Goal: Transaction & Acquisition: Purchase product/service

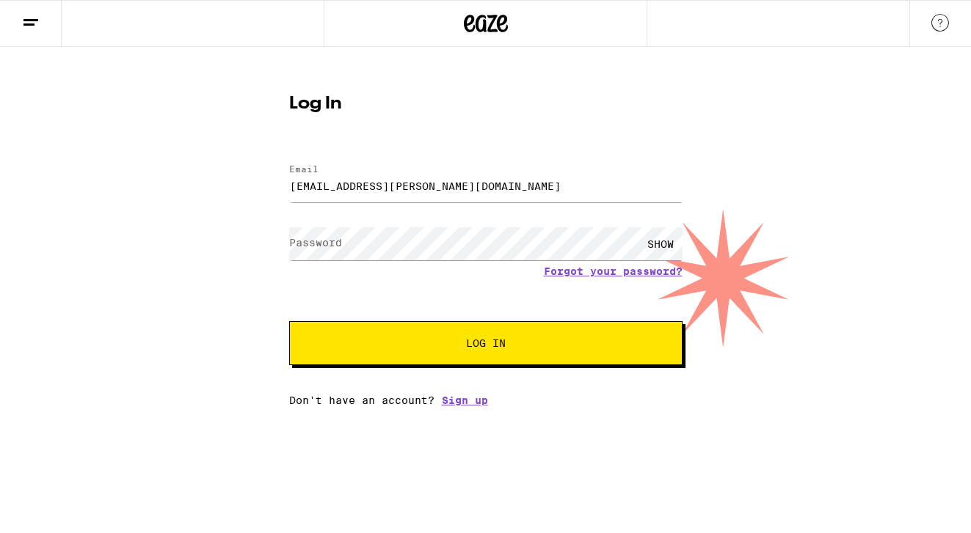
type input "[EMAIL_ADDRESS][PERSON_NAME][DOMAIN_NAME]"
click at [289, 321] on button "Log In" at bounding box center [485, 343] width 393 height 44
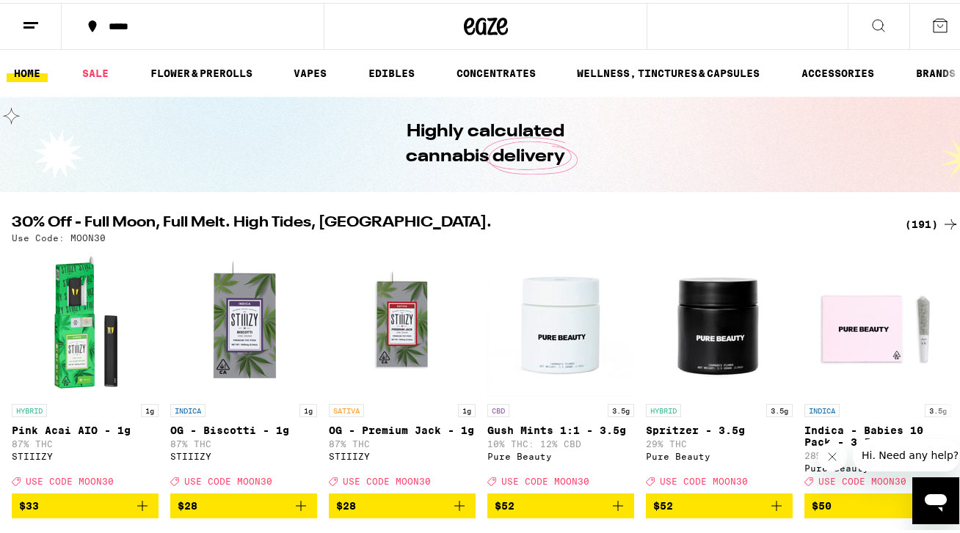
click at [128, 23] on div "*****" at bounding box center [200, 23] width 198 height 10
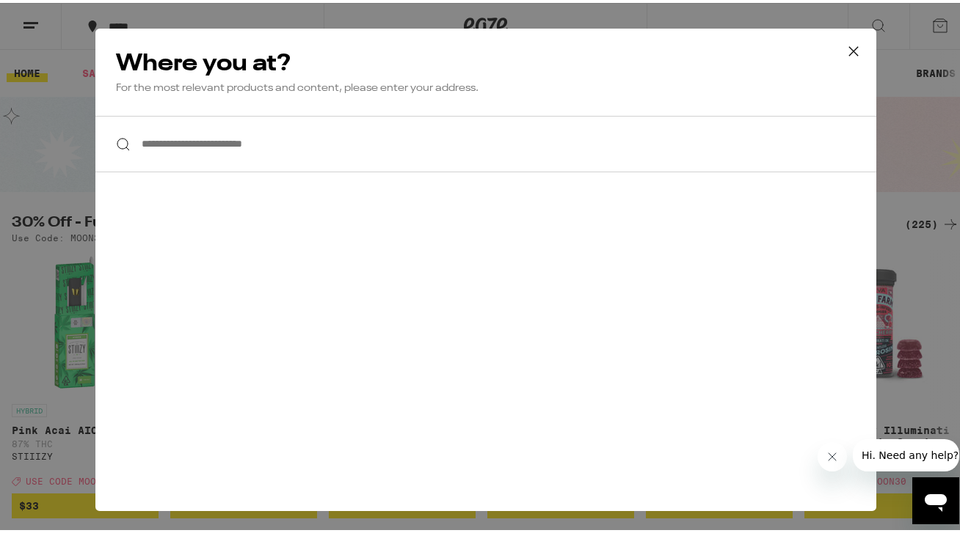
click at [175, 143] on input "**********" at bounding box center [485, 141] width 781 height 56
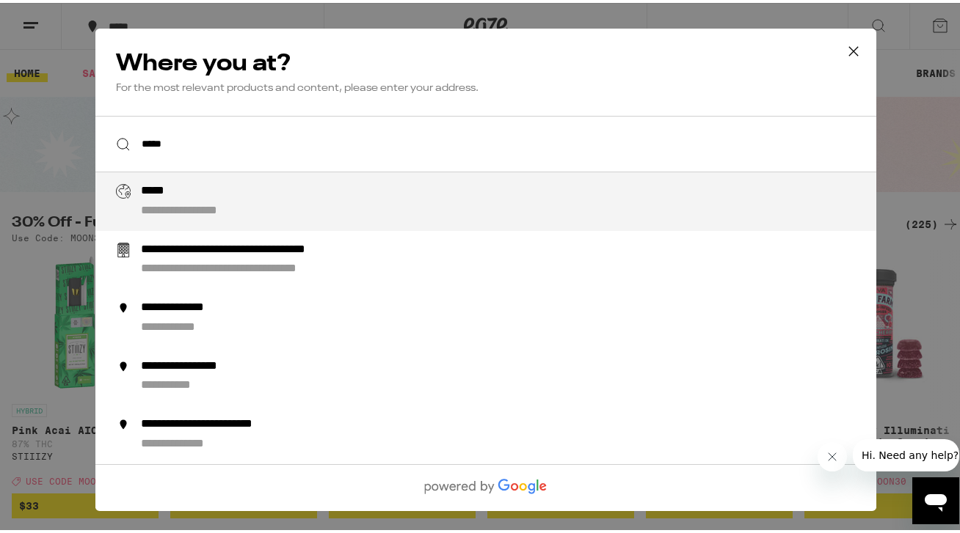
type input "**********"
click at [183, 225] on li "**********" at bounding box center [485, 198] width 781 height 59
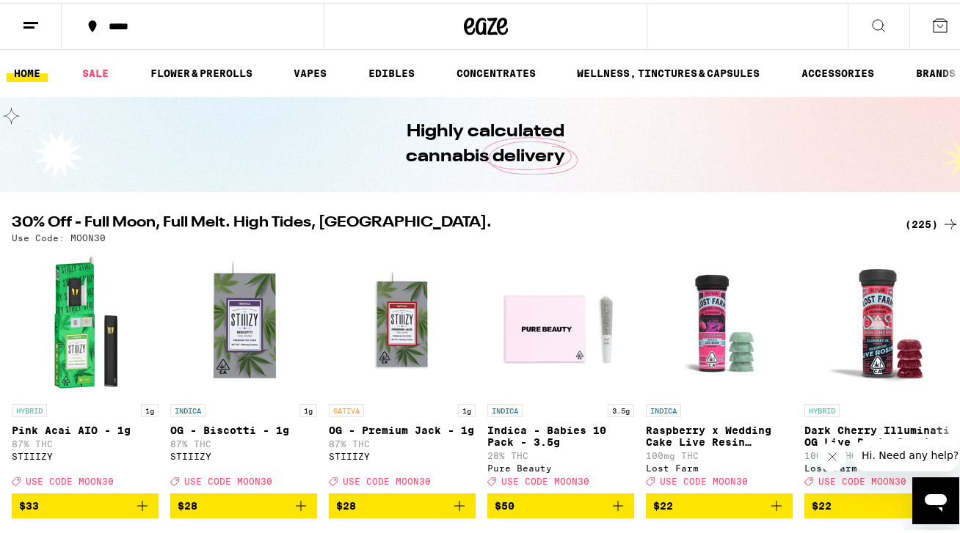
scroll to position [80, 0]
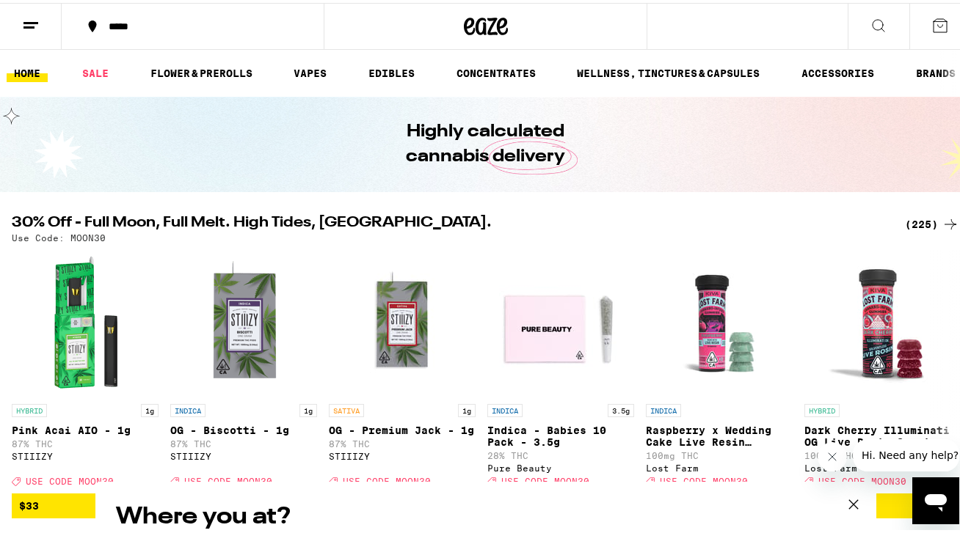
click at [199, 76] on div "**********" at bounding box center [485, 266] width 971 height 533
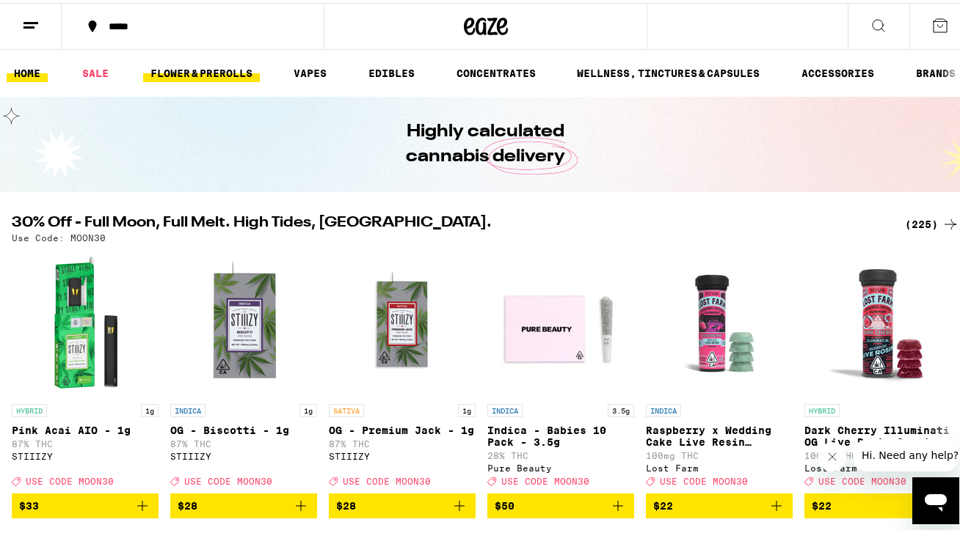
click at [199, 70] on link "FLOWER & PREROLLS" at bounding box center [201, 71] width 117 height 18
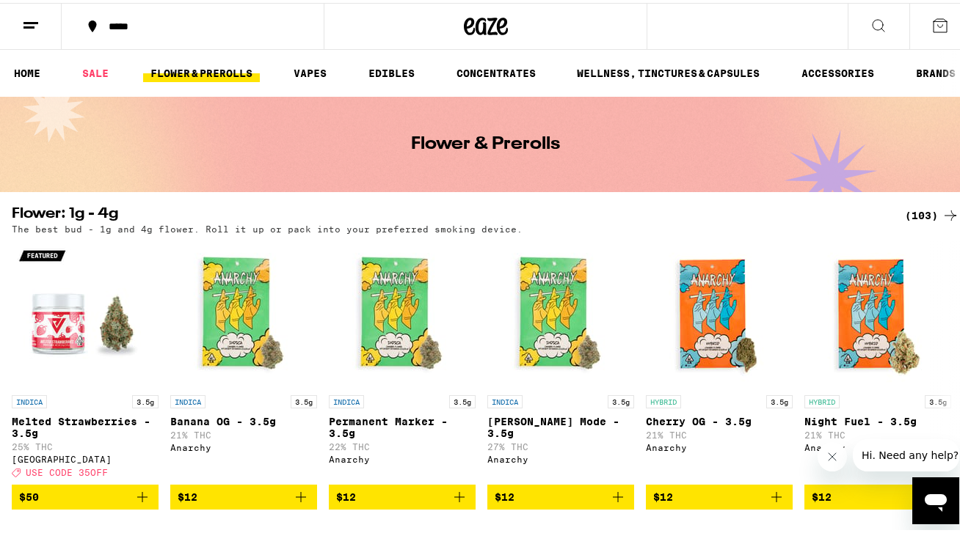
click at [931, 24] on icon at bounding box center [940, 23] width 18 height 18
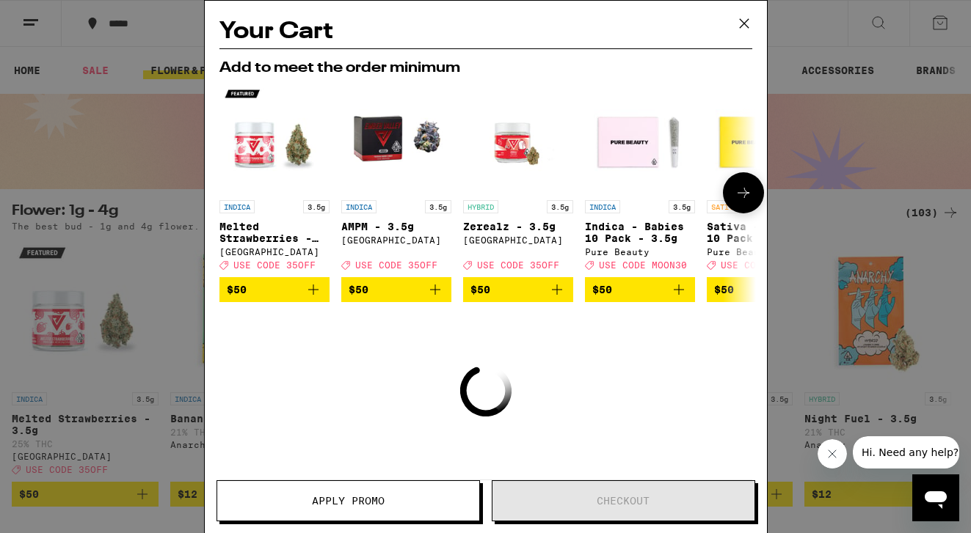
click at [654, 111] on img "Open page for Indica - Babies 10 Pack - 3.5g from Pure Beauty" at bounding box center [640, 138] width 110 height 110
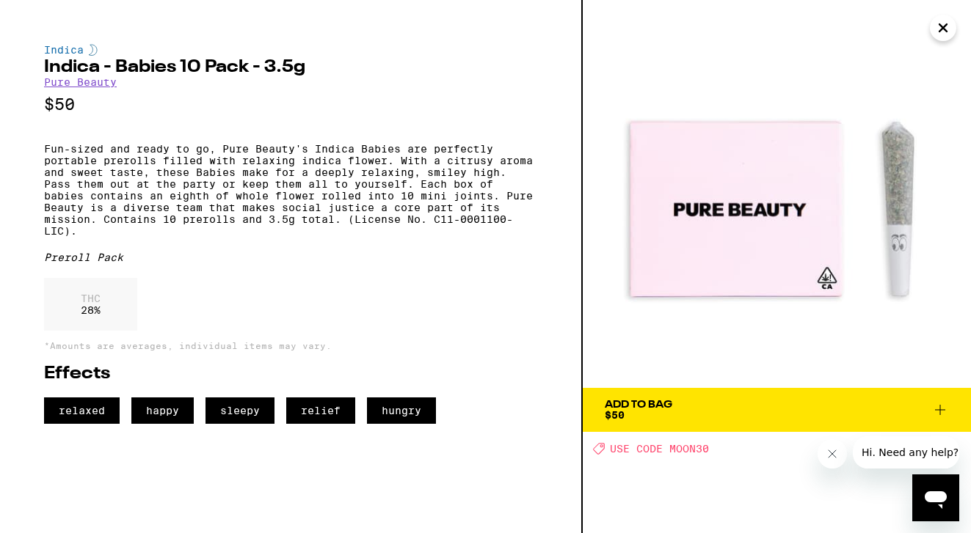
click at [678, 406] on span "Add To Bag $50" at bounding box center [777, 410] width 344 height 21
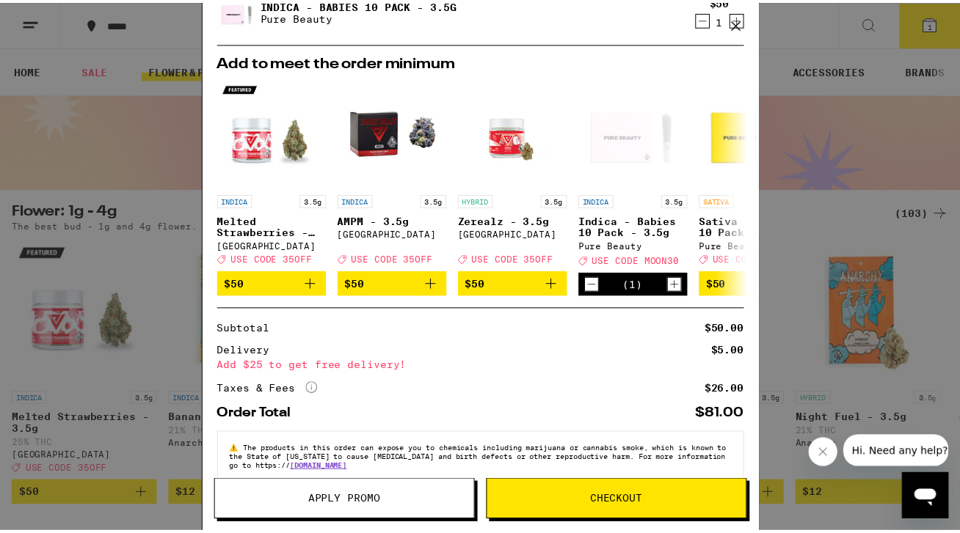
scroll to position [105, 0]
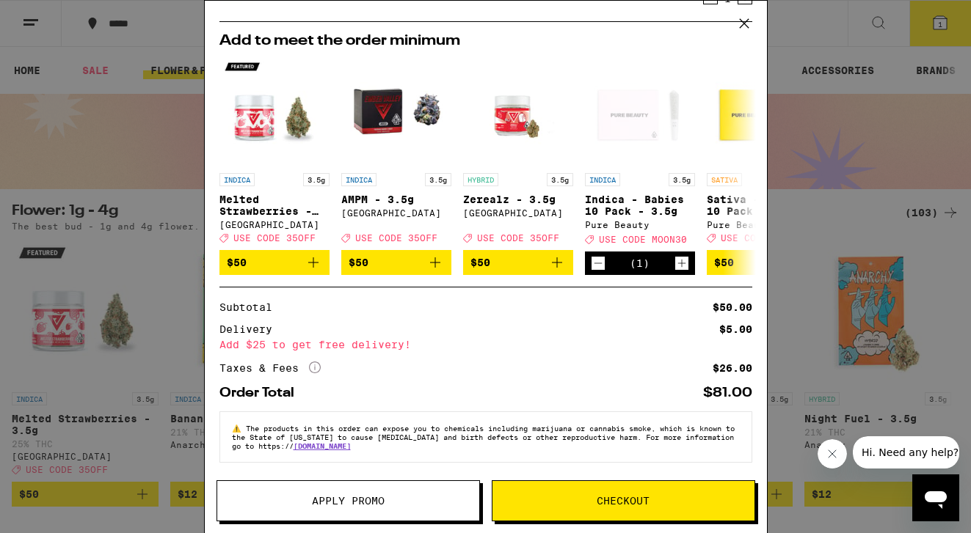
click at [742, 24] on icon at bounding box center [744, 23] width 22 height 22
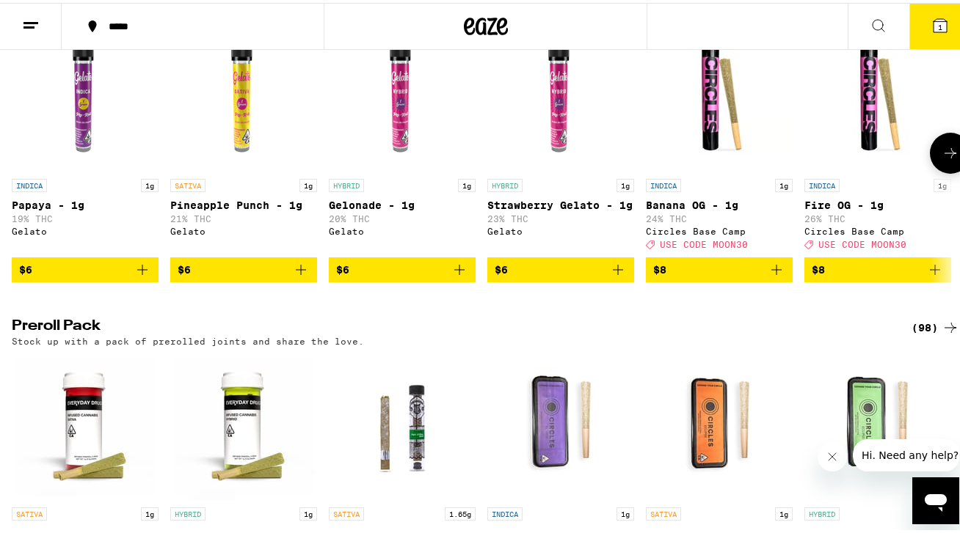
scroll to position [882, 0]
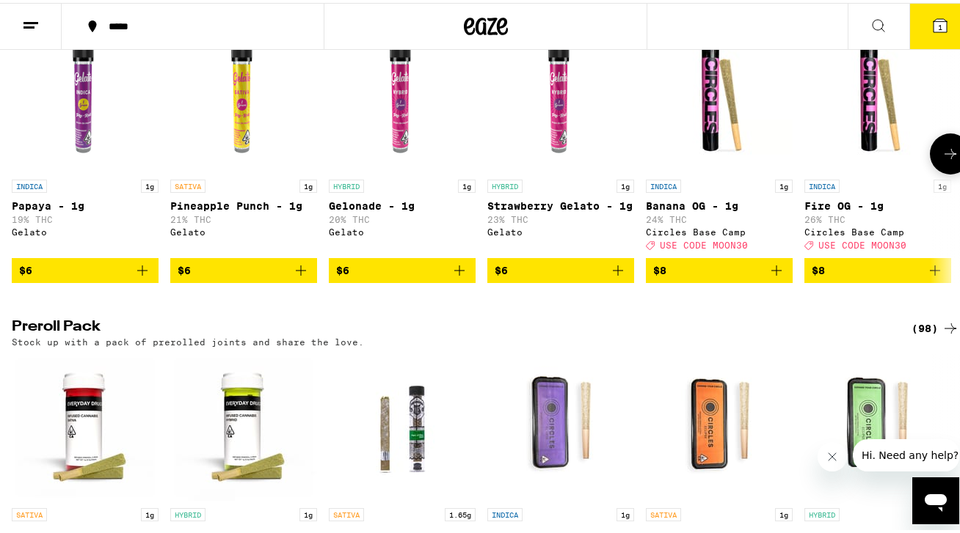
click at [941, 160] on icon at bounding box center [950, 151] width 18 height 18
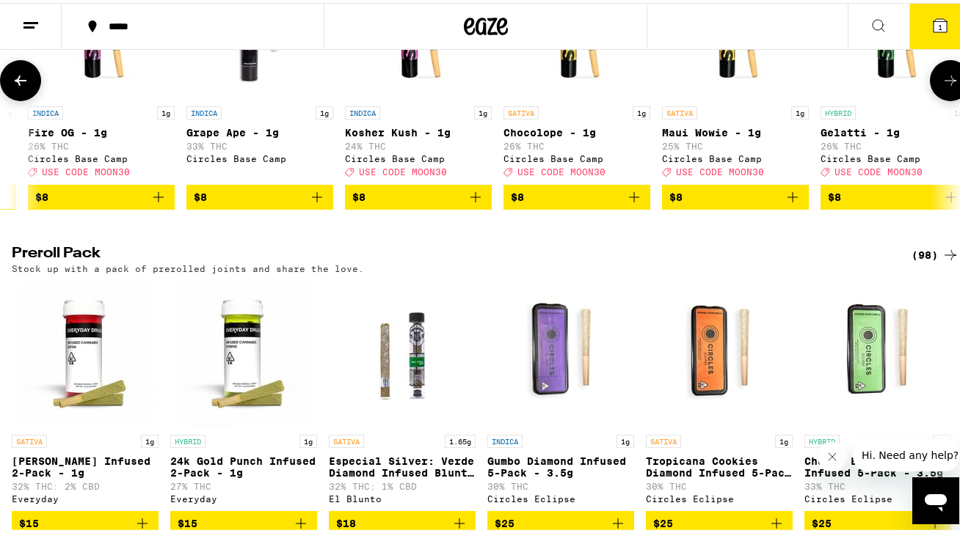
scroll to position [1032, 0]
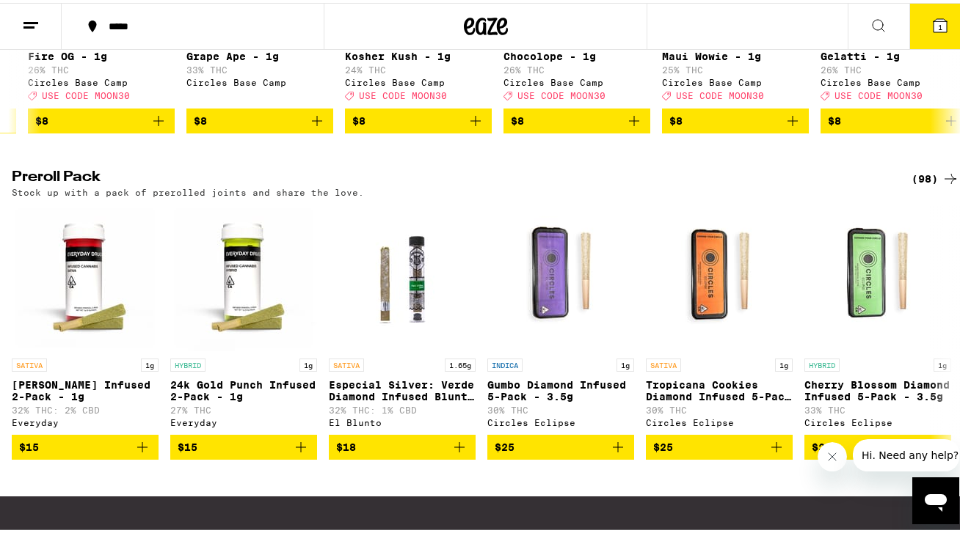
click at [73, 185] on h2 "Preroll Pack" at bounding box center [449, 176] width 875 height 18
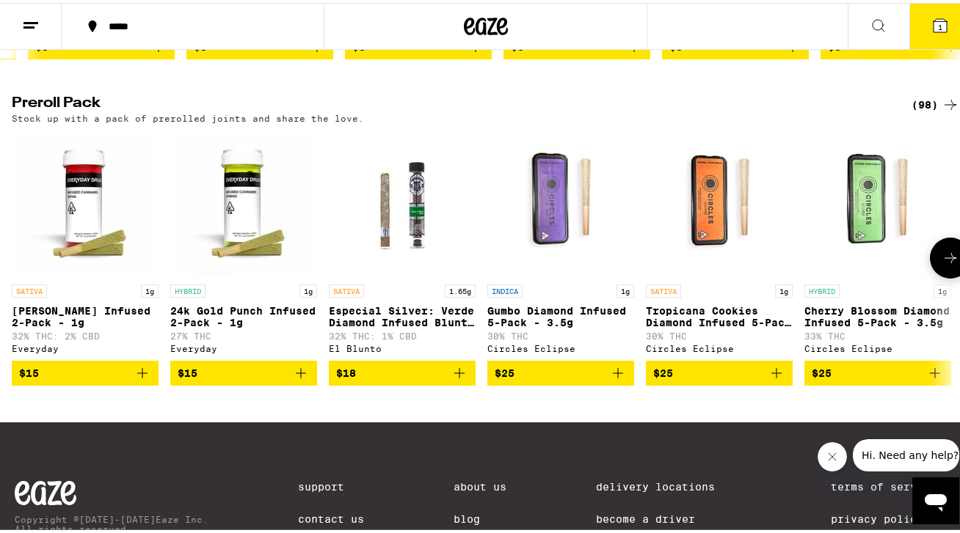
scroll to position [1110, 0]
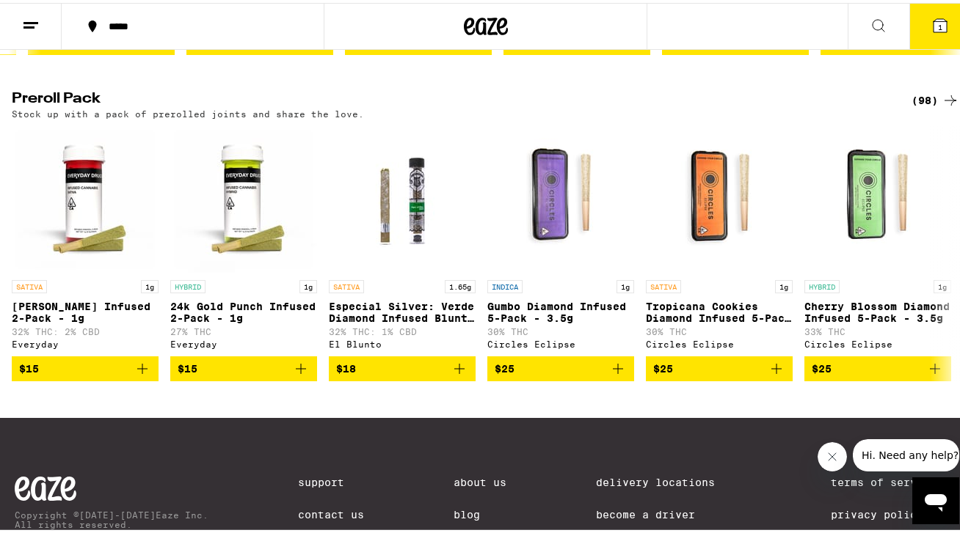
click at [919, 106] on div "(98)" at bounding box center [935, 98] width 48 height 18
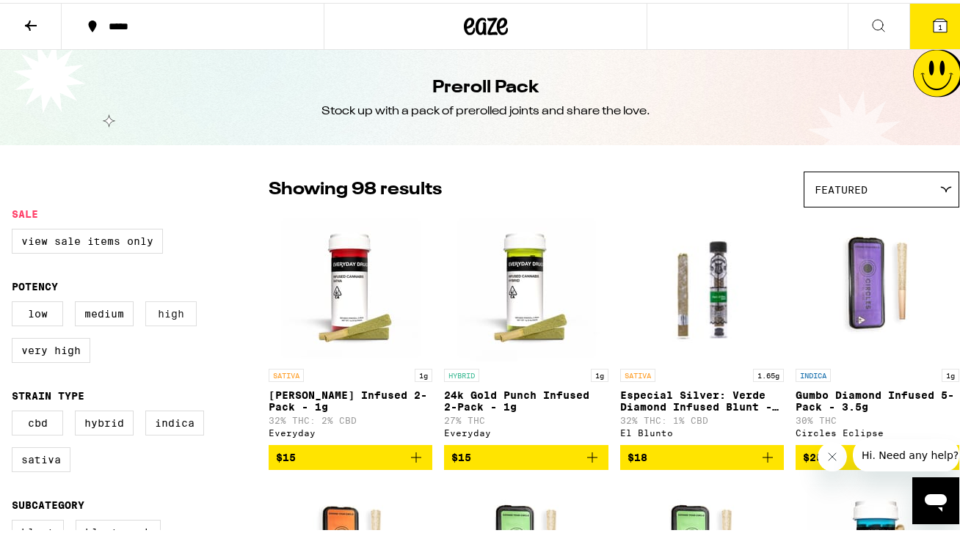
click at [169, 316] on label "High" at bounding box center [170, 311] width 51 height 25
click at [15, 302] on input "High" at bounding box center [15, 301] width 1 height 1
checkbox input "true"
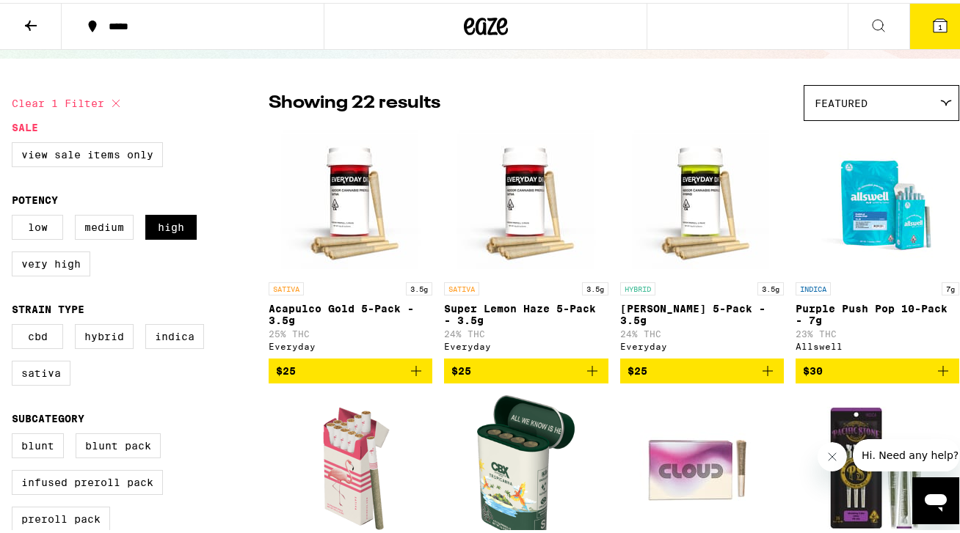
scroll to position [107, 0]
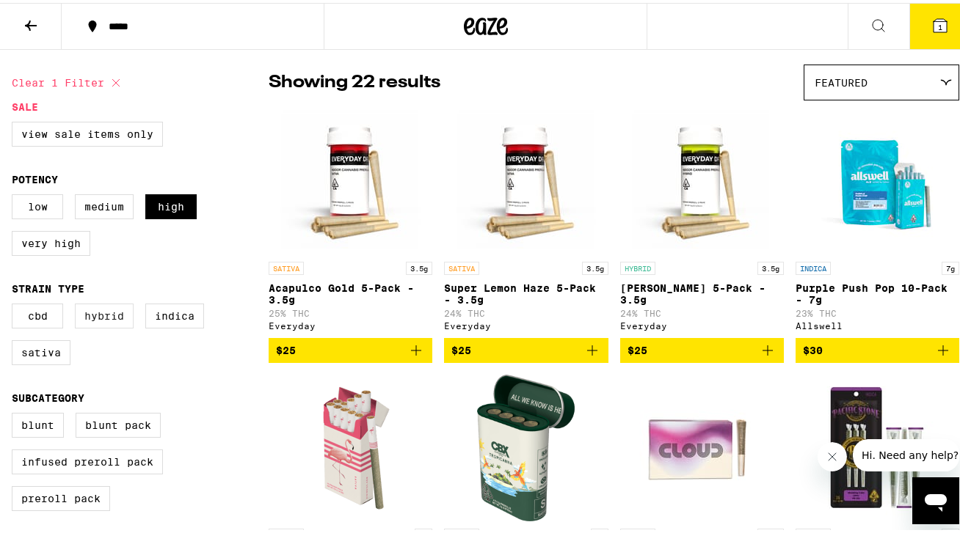
click at [110, 326] on label "Hybrid" at bounding box center [104, 313] width 59 height 25
click at [15, 304] on input "Hybrid" at bounding box center [15, 303] width 1 height 1
checkbox input "true"
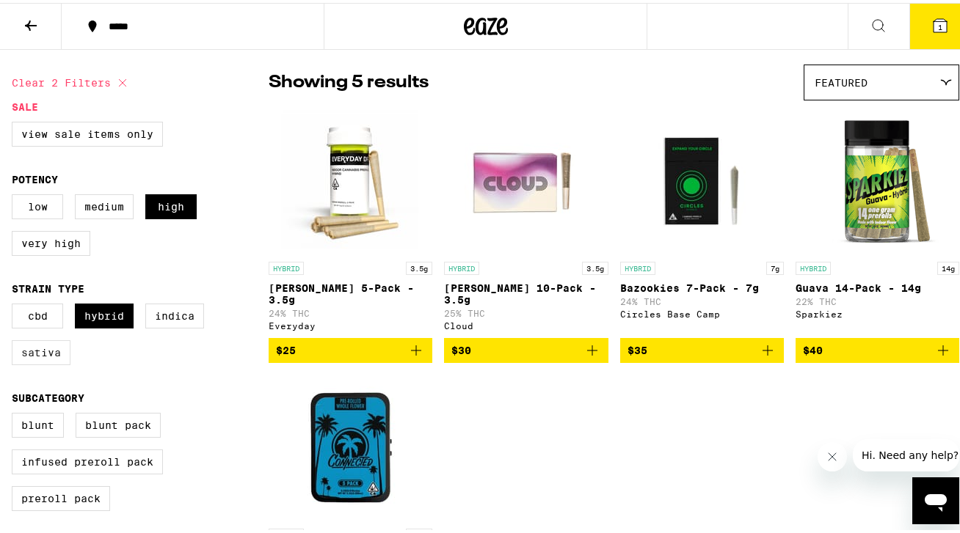
click at [41, 362] on label "Sativa" at bounding box center [41, 350] width 59 height 25
click at [15, 304] on input "Sativa" at bounding box center [15, 303] width 1 height 1
checkbox input "true"
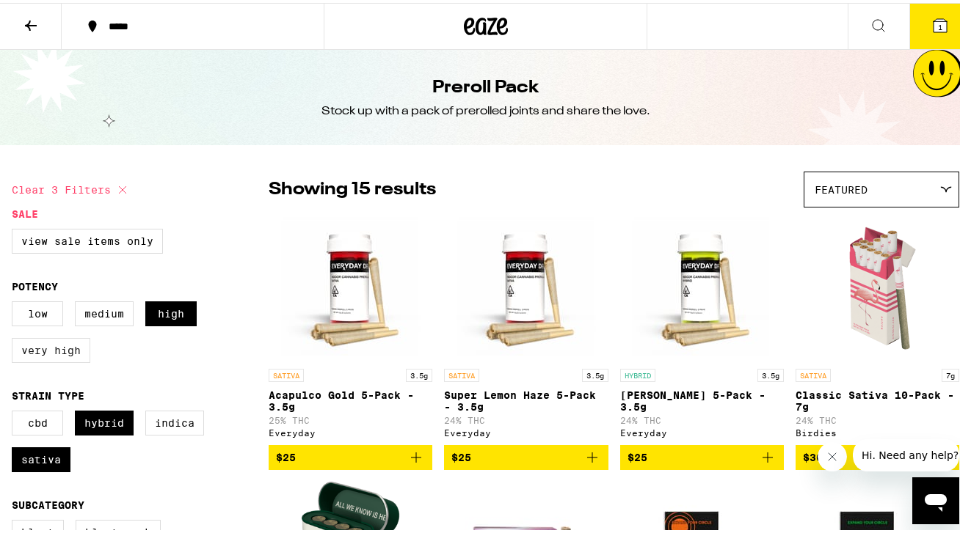
click at [69, 354] on label "Very High" at bounding box center [51, 347] width 79 height 25
click at [15, 302] on input "Very High" at bounding box center [15, 301] width 1 height 1
checkbox input "true"
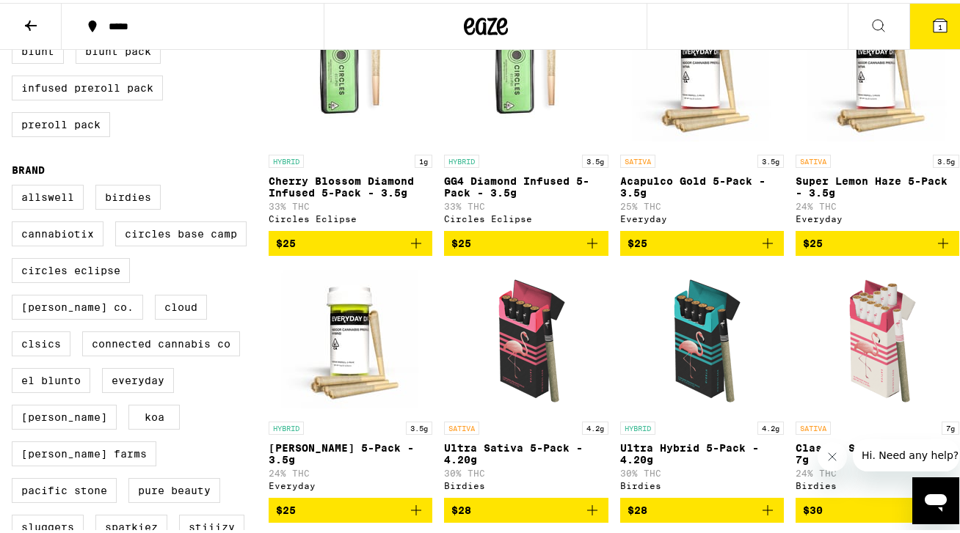
scroll to position [480, 0]
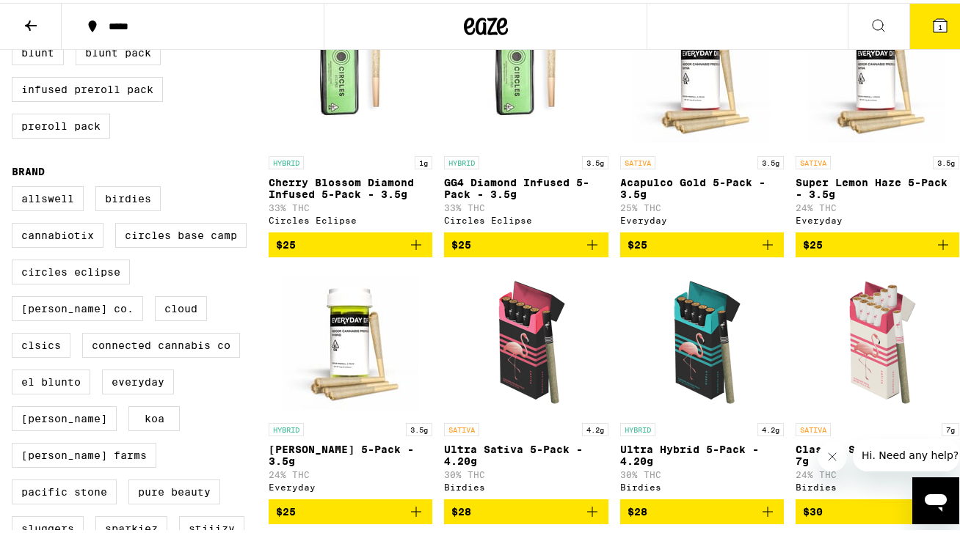
click at [700, 91] on img "Open page for Acapulco Gold 5-Pack - 3.5g from Everyday" at bounding box center [701, 72] width 147 height 147
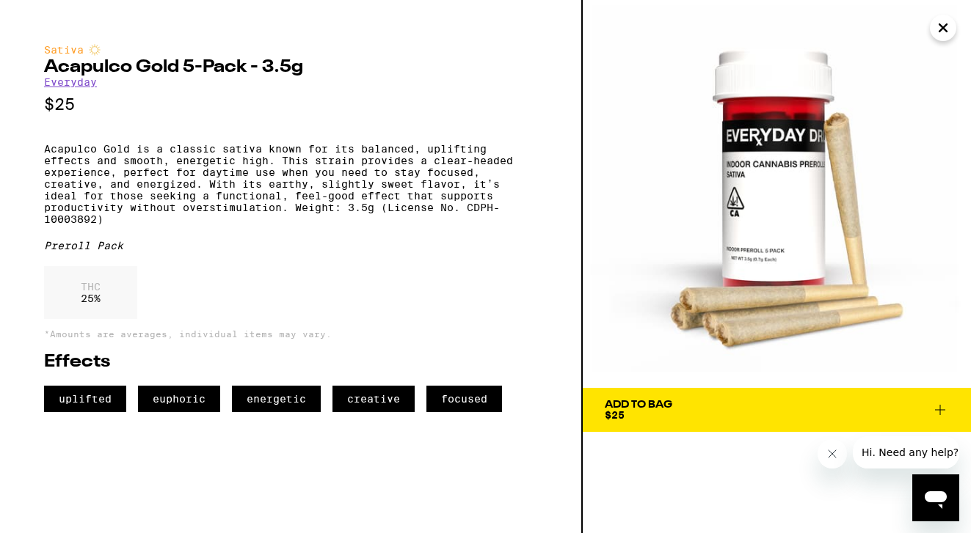
click at [674, 406] on span "Add To Bag $25" at bounding box center [777, 410] width 344 height 21
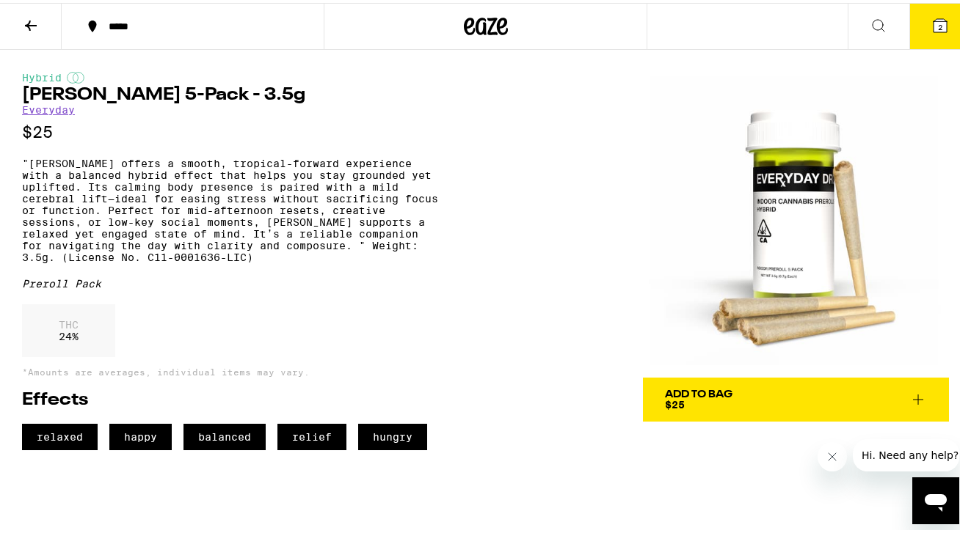
click at [756, 395] on span "Add To Bag $25" at bounding box center [796, 397] width 262 height 21
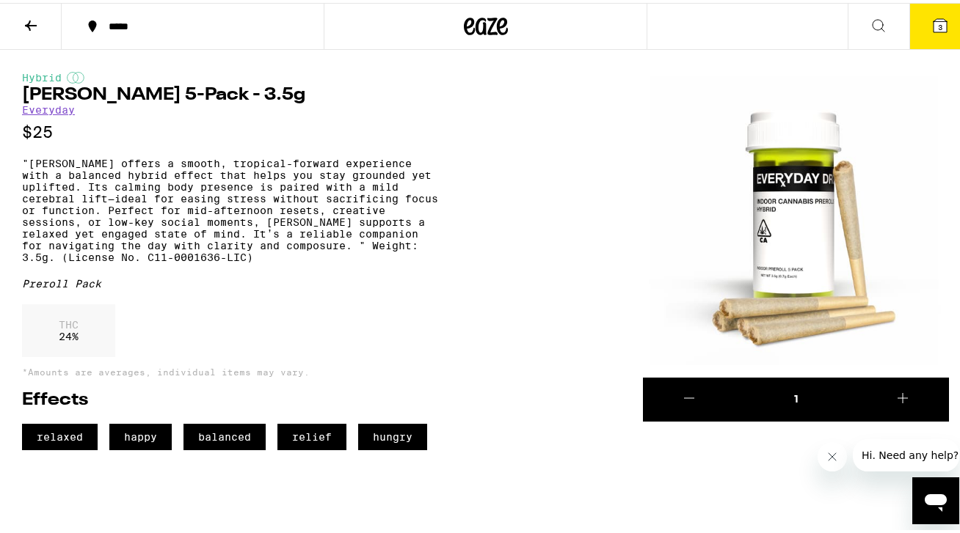
click at [913, 20] on button "3" at bounding box center [940, 23] width 62 height 45
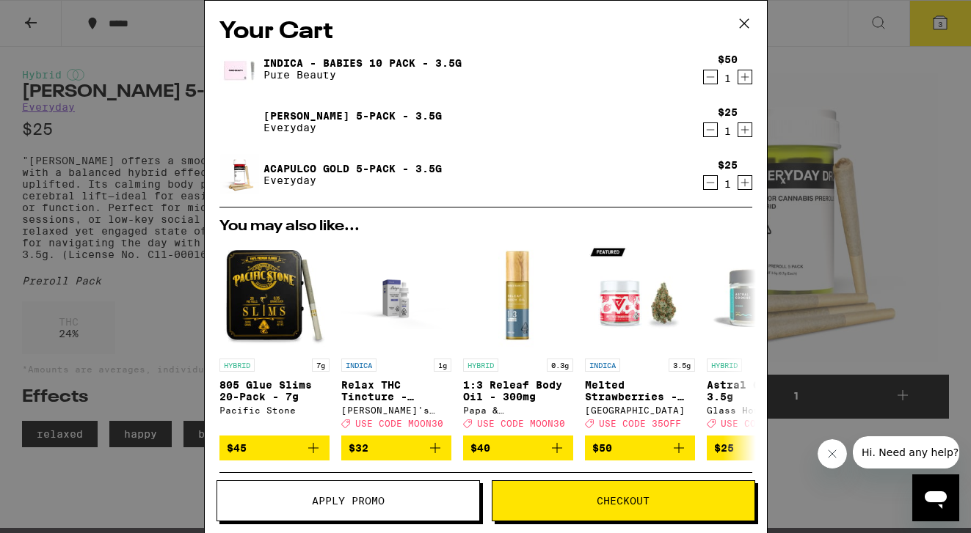
click at [704, 76] on icon "Decrement" at bounding box center [710, 77] width 13 height 18
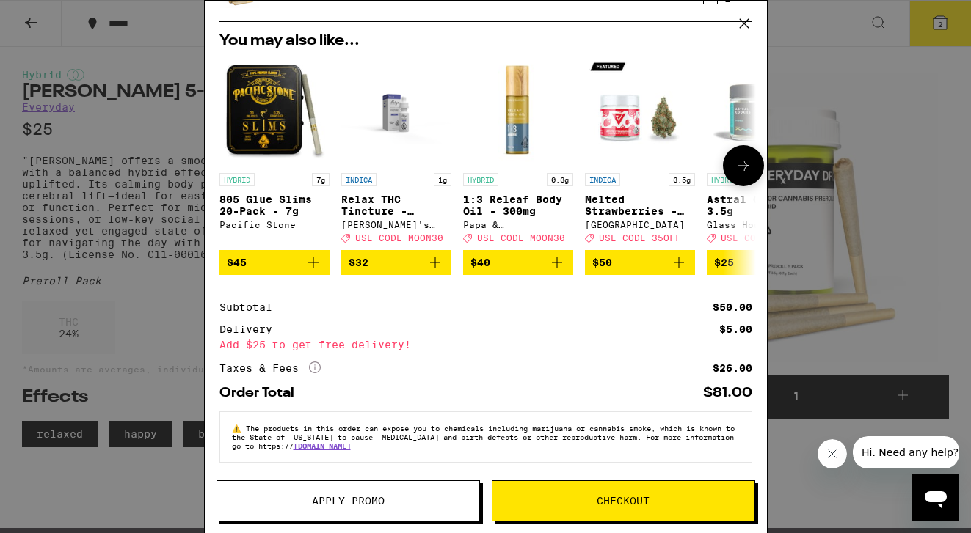
scroll to position [158, 0]
click at [747, 18] on icon at bounding box center [744, 23] width 22 height 22
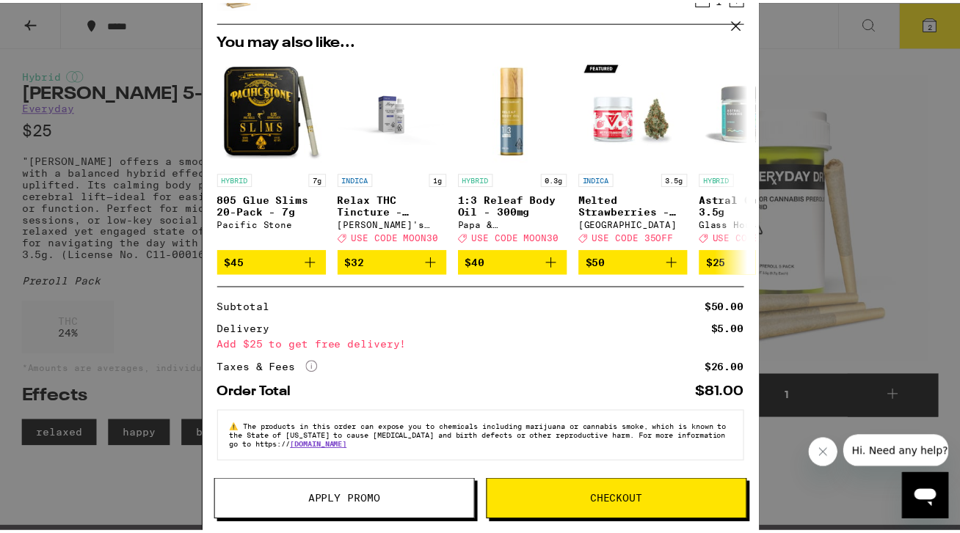
scroll to position [158, 0]
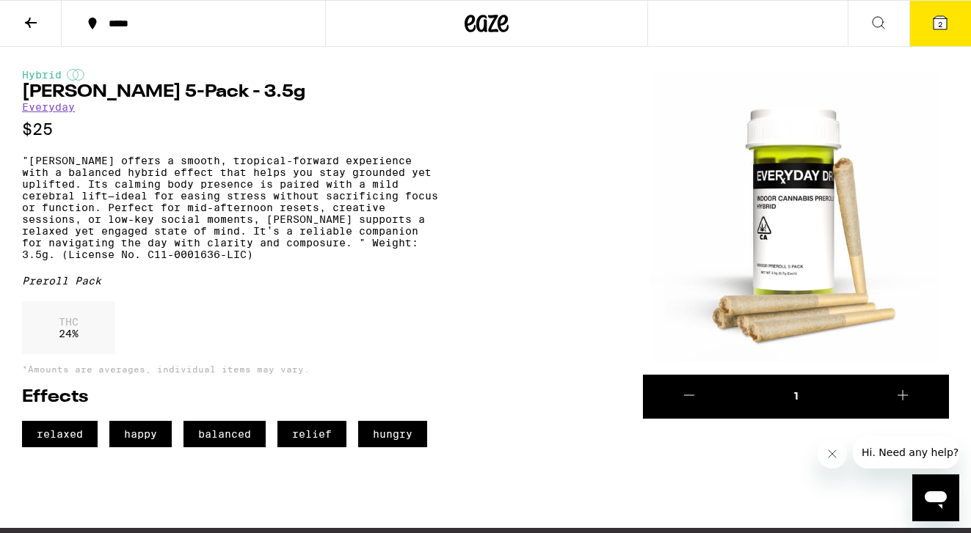
click at [32, 26] on icon at bounding box center [31, 23] width 18 height 18
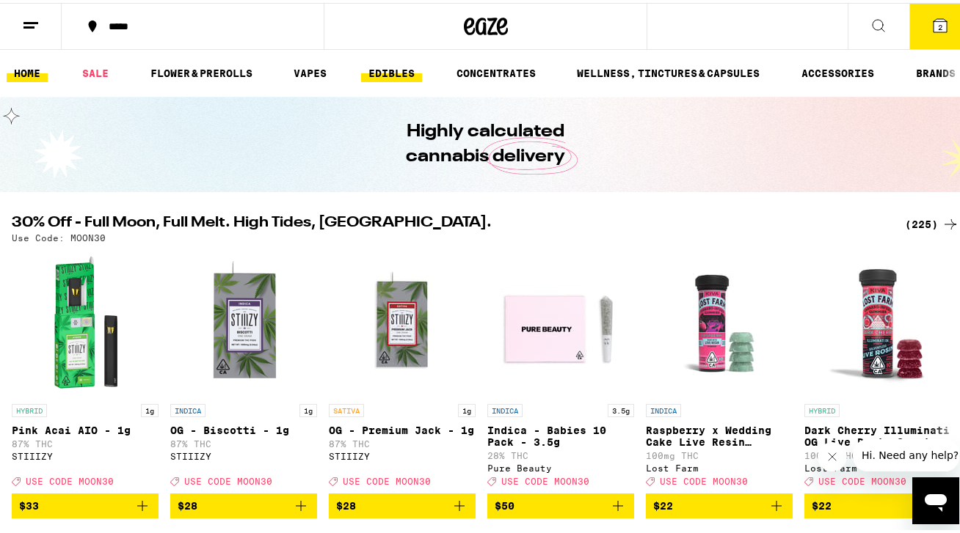
click at [409, 69] on link "EDIBLES" at bounding box center [391, 71] width 61 height 18
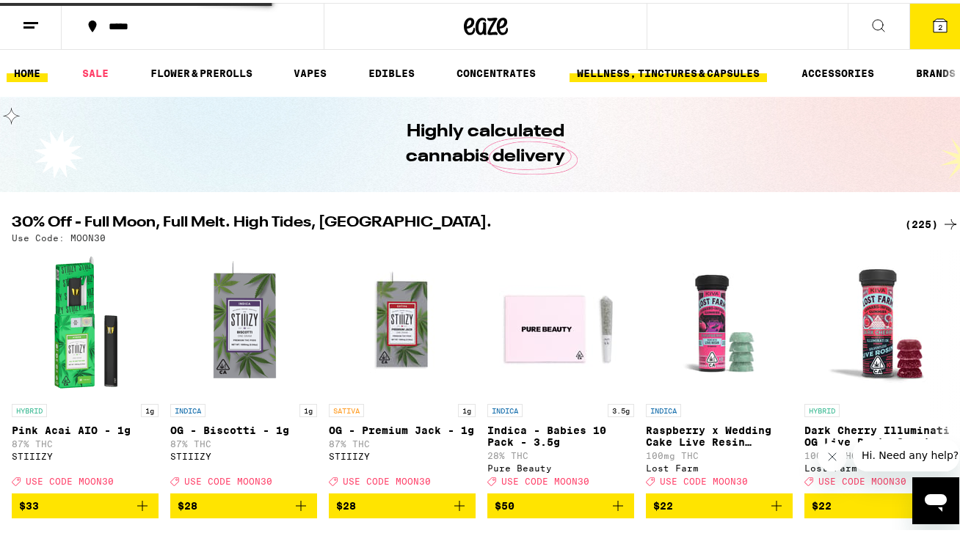
click at [679, 62] on link "WELLNESS, TINCTURES & CAPSULES" at bounding box center [667, 71] width 197 height 18
click at [679, 70] on link "WELLNESS, TINCTURES & CAPSULES" at bounding box center [667, 71] width 197 height 18
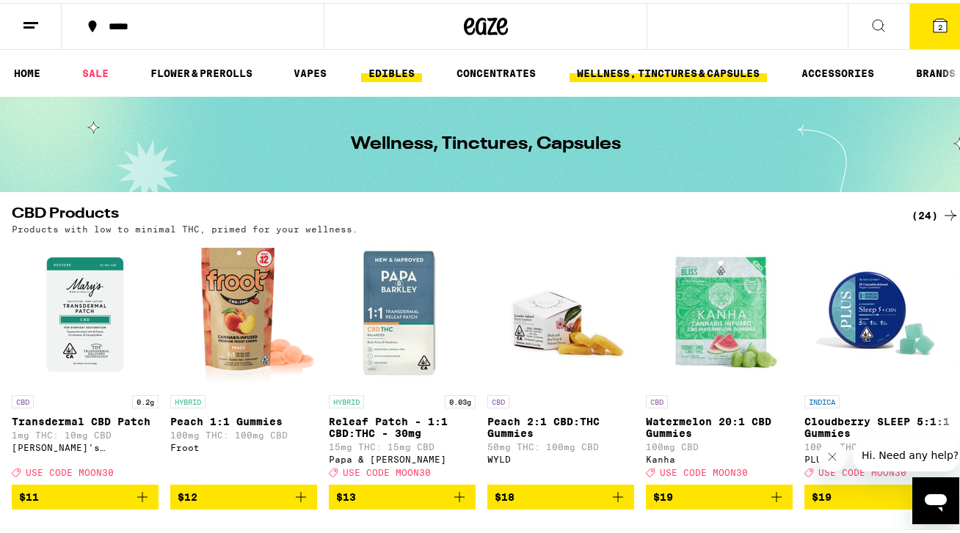
click at [376, 66] on link "EDIBLES" at bounding box center [391, 71] width 61 height 18
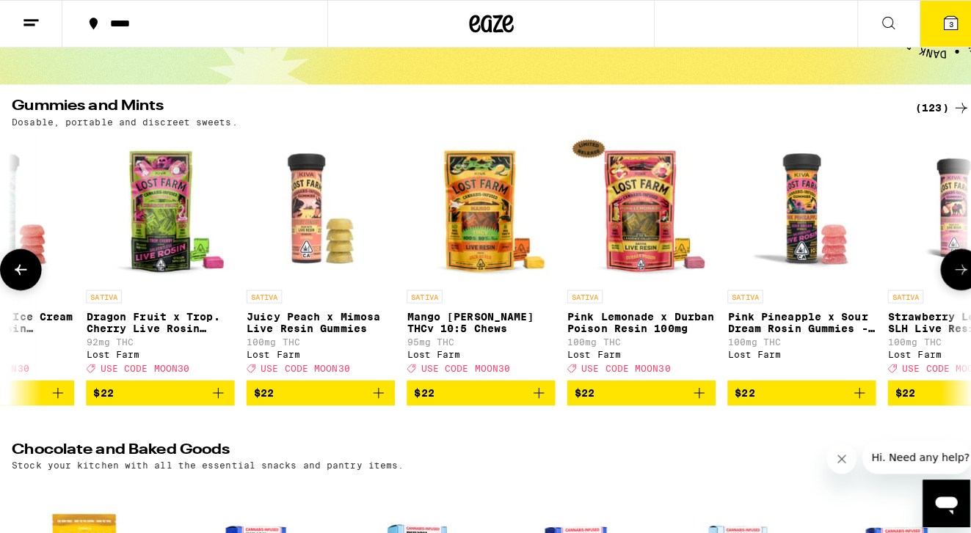
scroll to position [0, 17691]
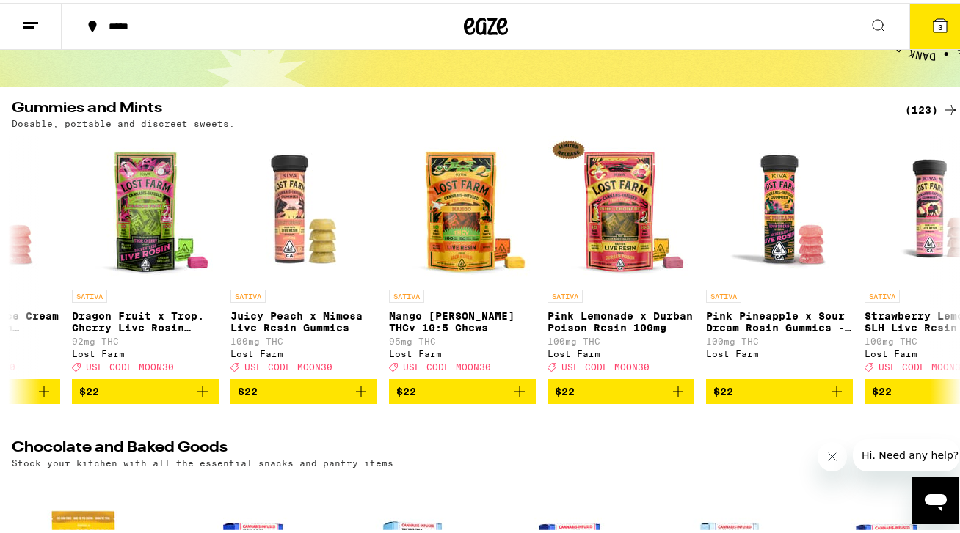
click at [938, 21] on span "3" at bounding box center [940, 24] width 4 height 9
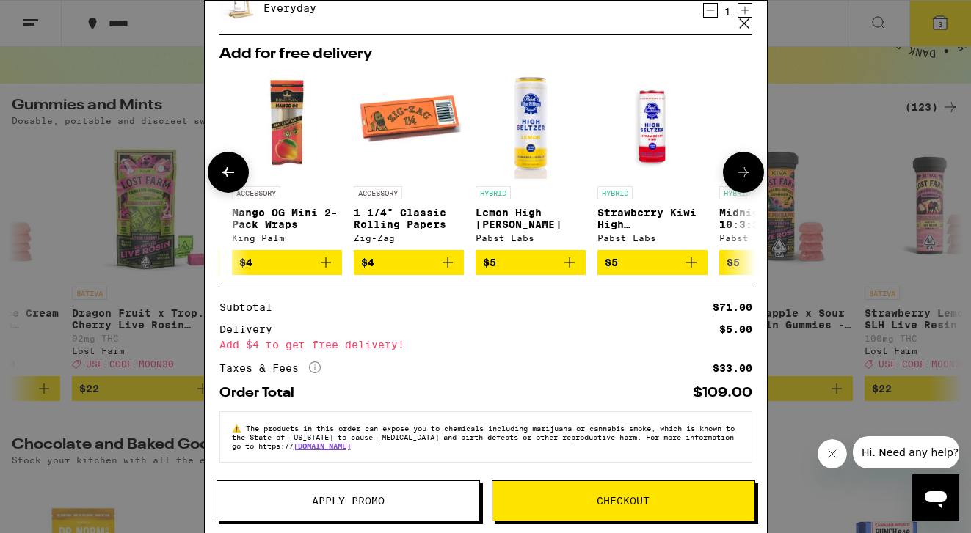
scroll to position [0, 354]
click at [445, 254] on icon "Add to bag" at bounding box center [447, 263] width 18 height 18
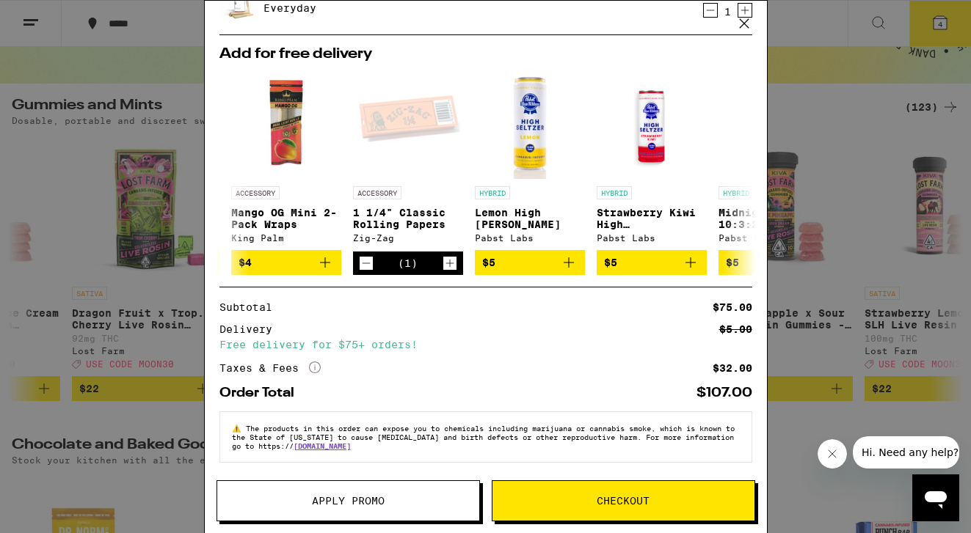
scroll to position [248, 0]
click at [564, 503] on span "Checkout" at bounding box center [623, 501] width 262 height 10
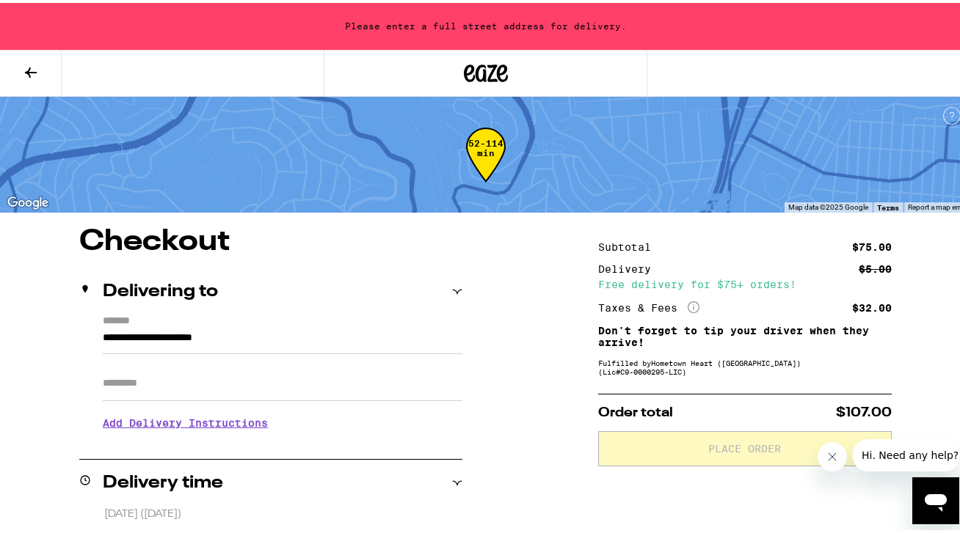
click at [175, 334] on input "**********" at bounding box center [283, 339] width 360 height 25
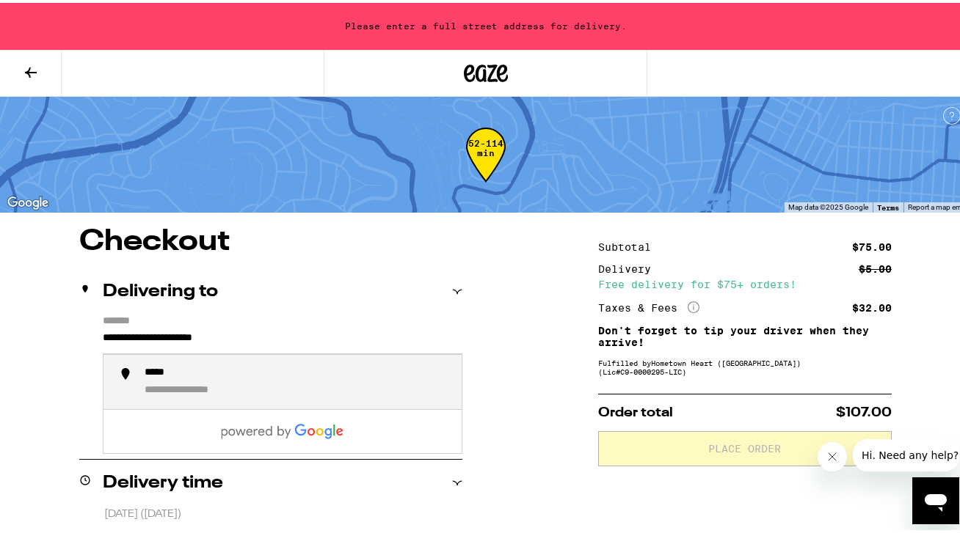
click at [175, 334] on input "**********" at bounding box center [283, 339] width 360 height 25
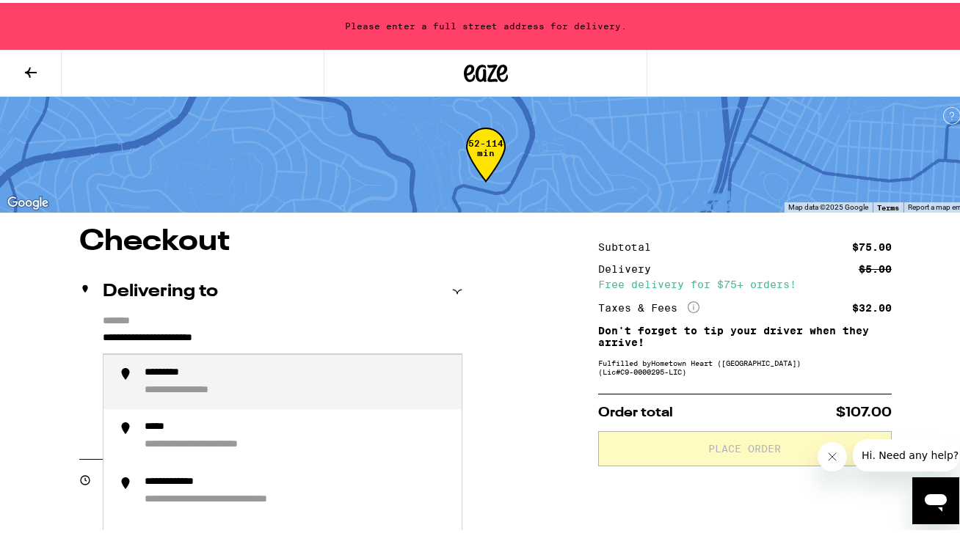
click at [175, 334] on input "**********" at bounding box center [283, 339] width 360 height 25
click at [173, 381] on div "**********" at bounding box center [297, 380] width 305 height 32
type input "**********"
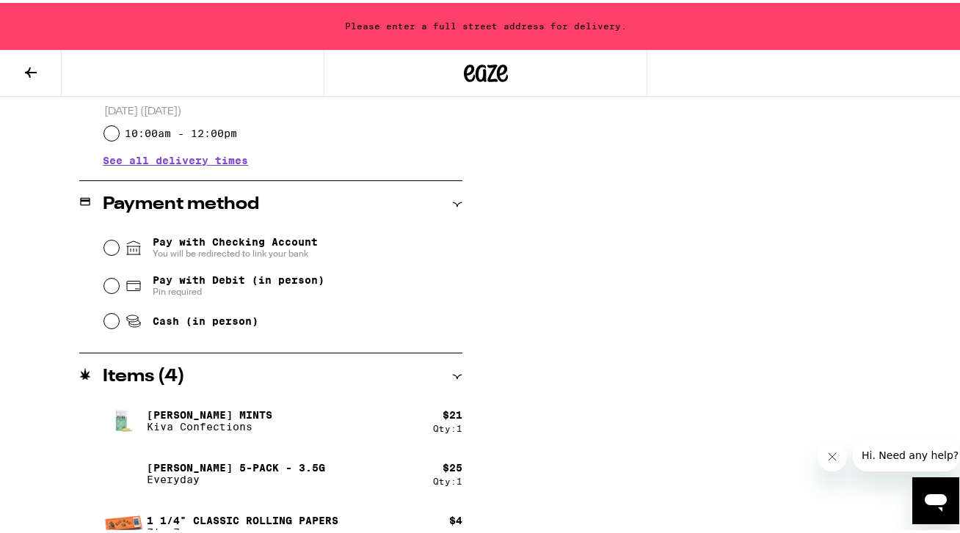
scroll to position [566, 0]
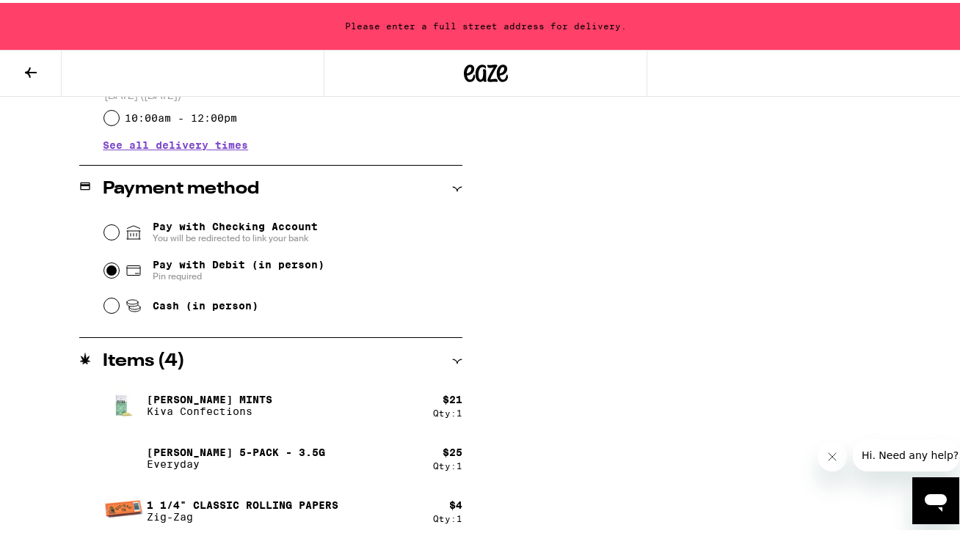
click at [107, 272] on input "Pay with Debit (in person) Pin required" at bounding box center [111, 267] width 15 height 15
radio input "true"
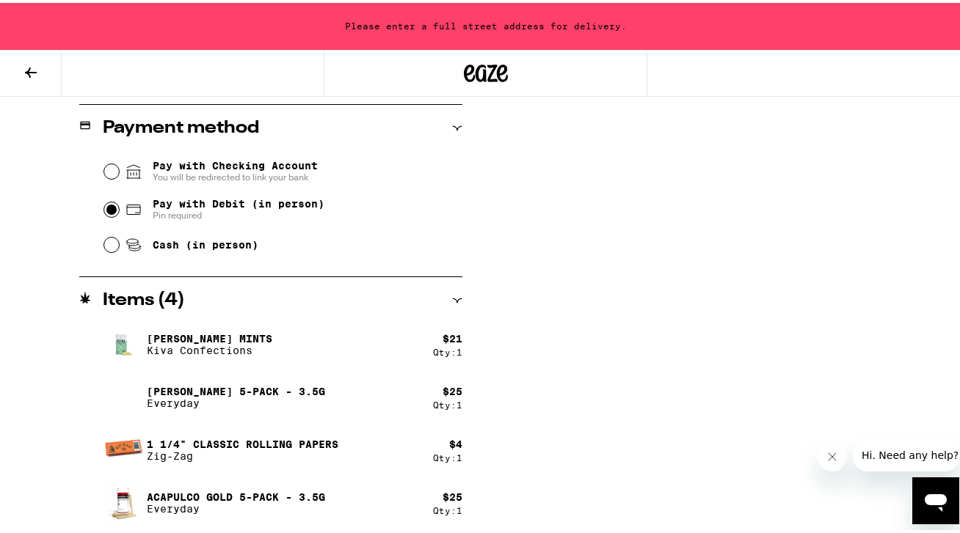
click at [834, 461] on icon "Close message from company" at bounding box center [831, 456] width 7 height 7
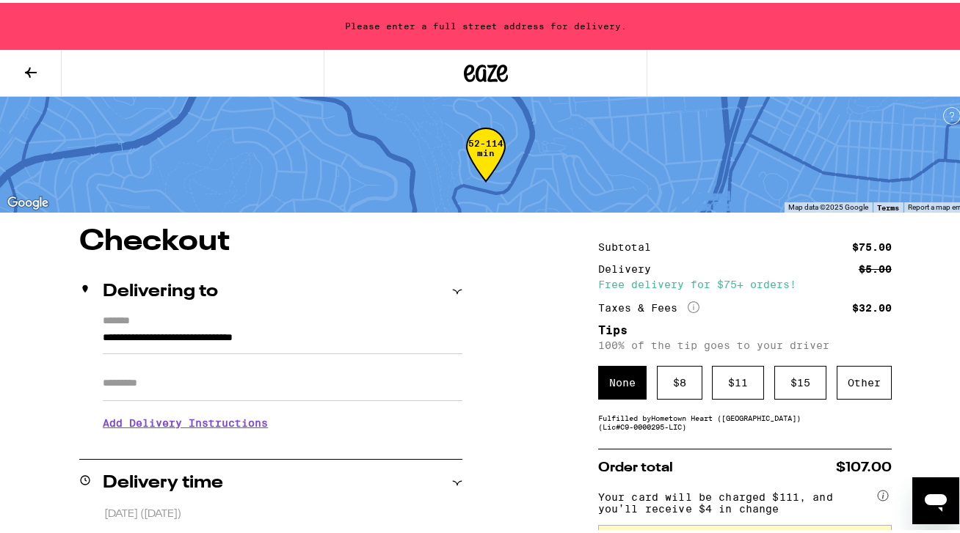
scroll to position [156, 0]
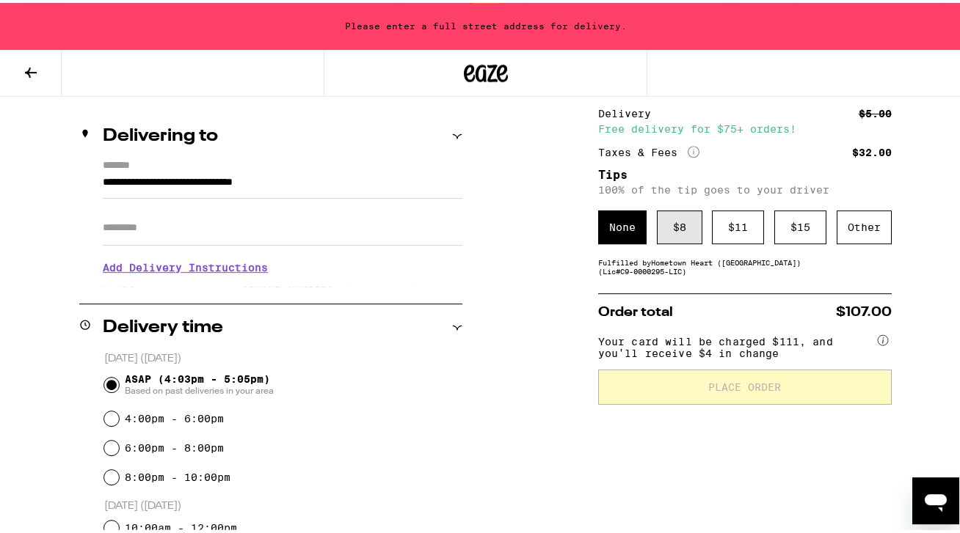
click at [677, 223] on div "$ 8" at bounding box center [679, 225] width 45 height 34
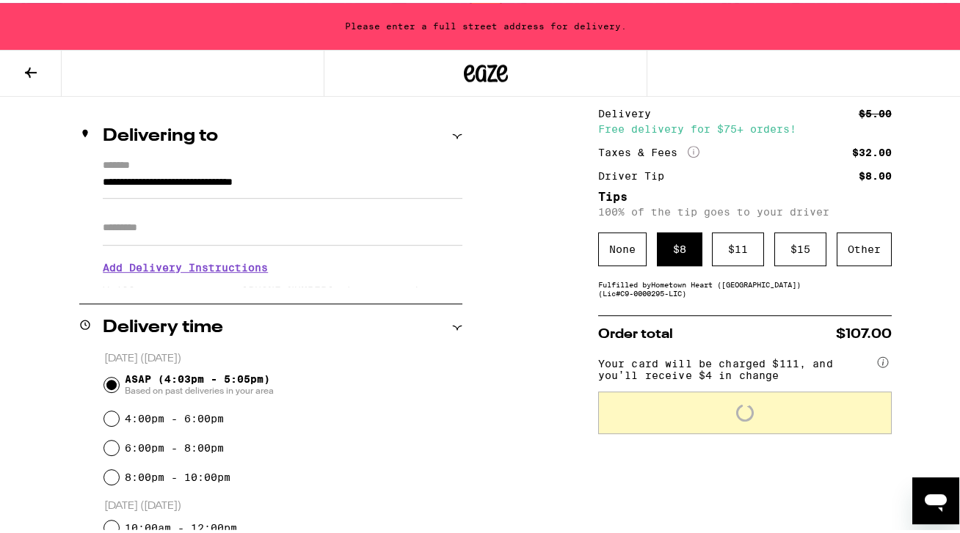
scroll to position [164, 0]
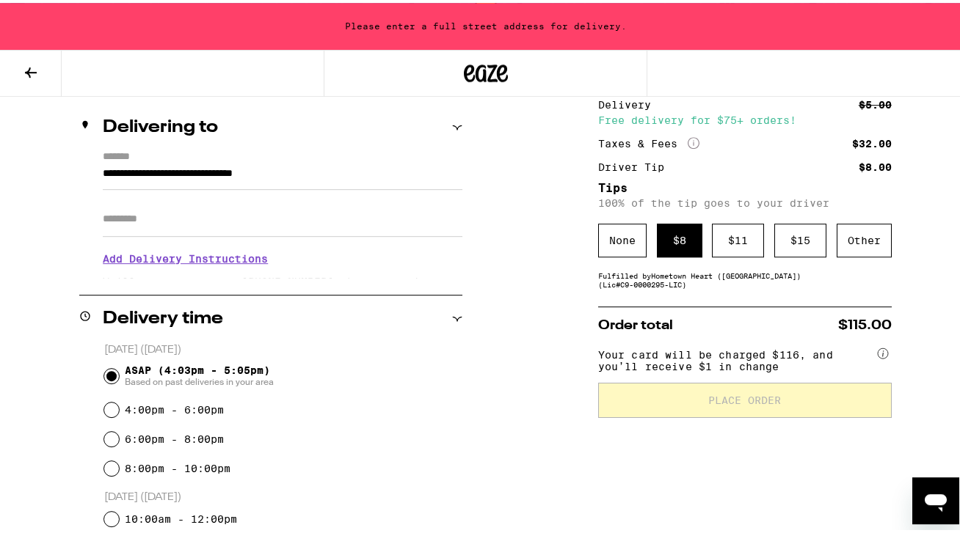
click at [203, 269] on h3 "Add Delivery Instructions" at bounding box center [283, 256] width 360 height 34
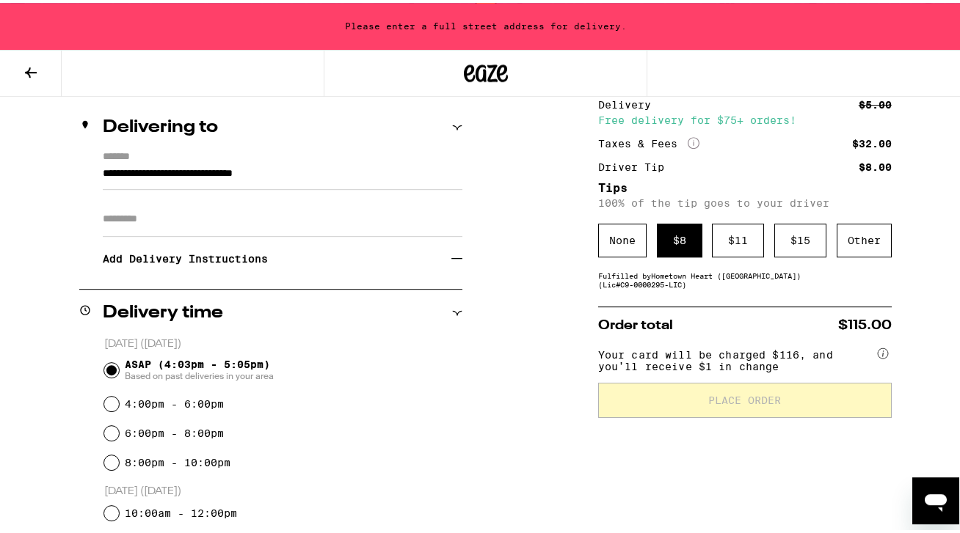
click at [383, 260] on h3 "Add Delivery Instructions" at bounding box center [277, 256] width 349 height 34
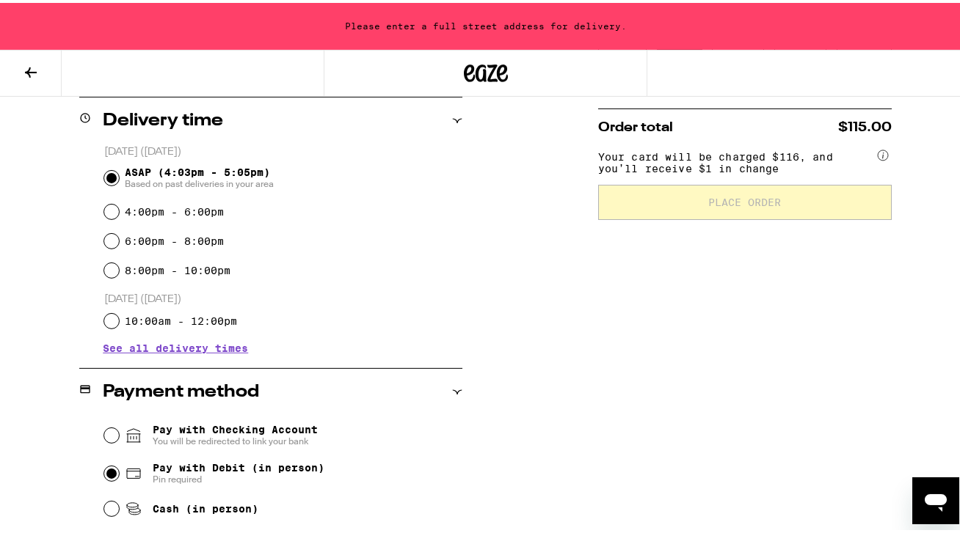
scroll to position [0, 0]
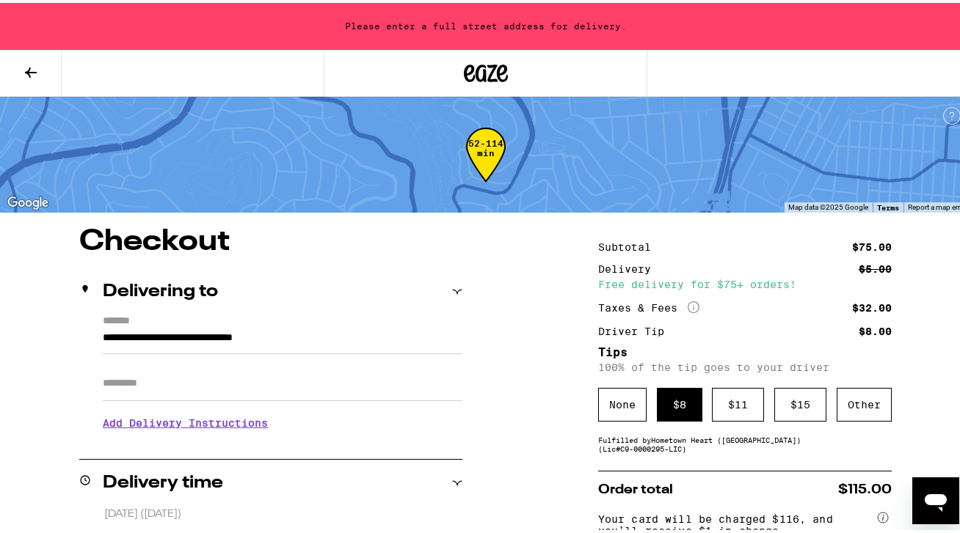
click at [219, 336] on input "**********" at bounding box center [283, 339] width 360 height 25
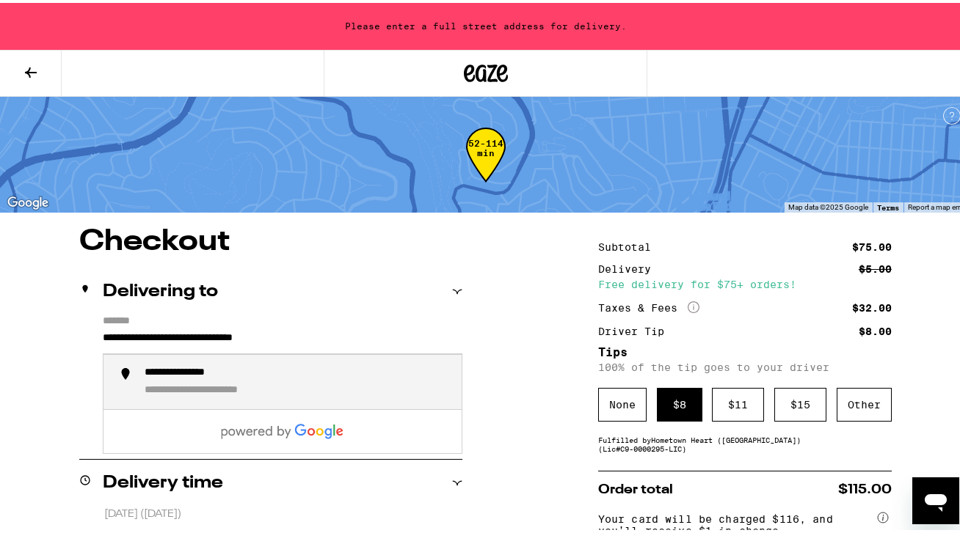
click at [213, 378] on div "**********" at bounding box center [198, 371] width 106 height 14
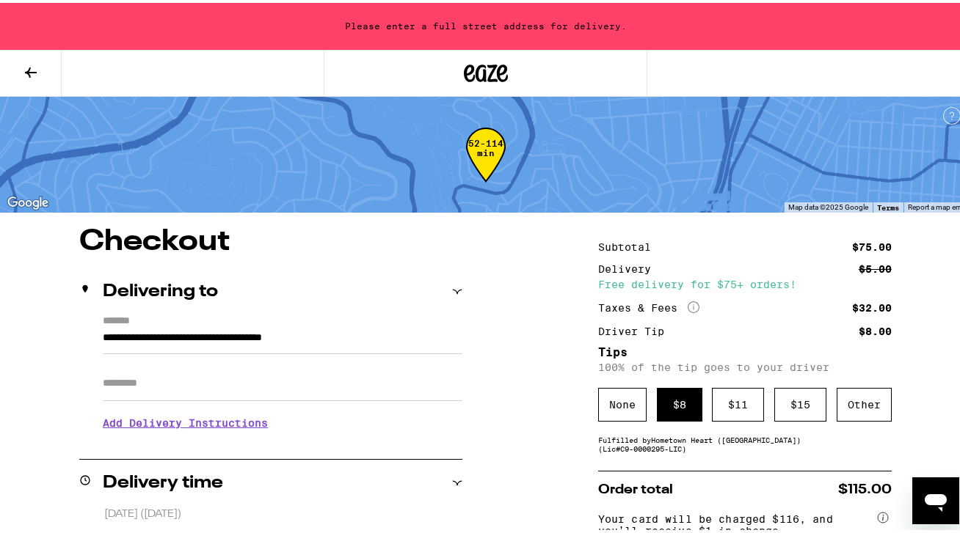
type input "**********"
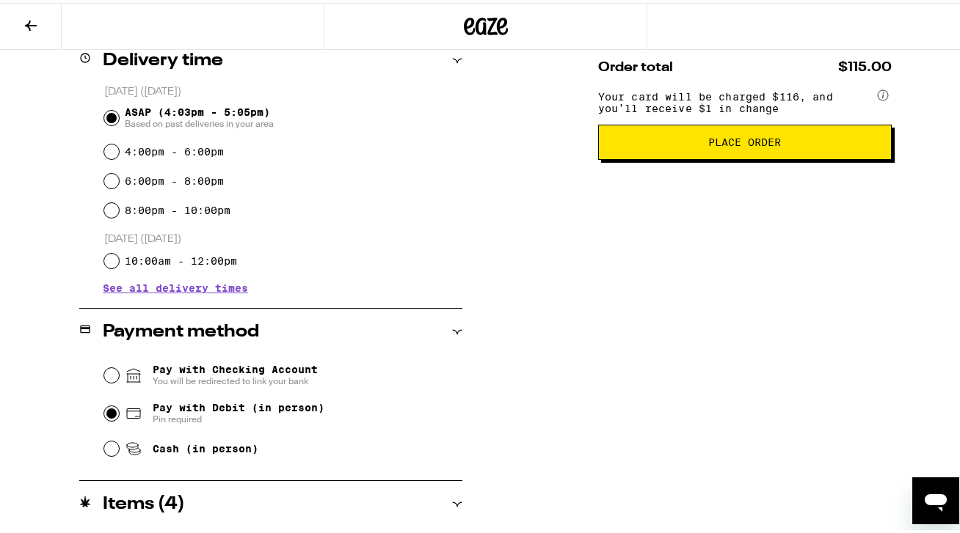
scroll to position [390, 0]
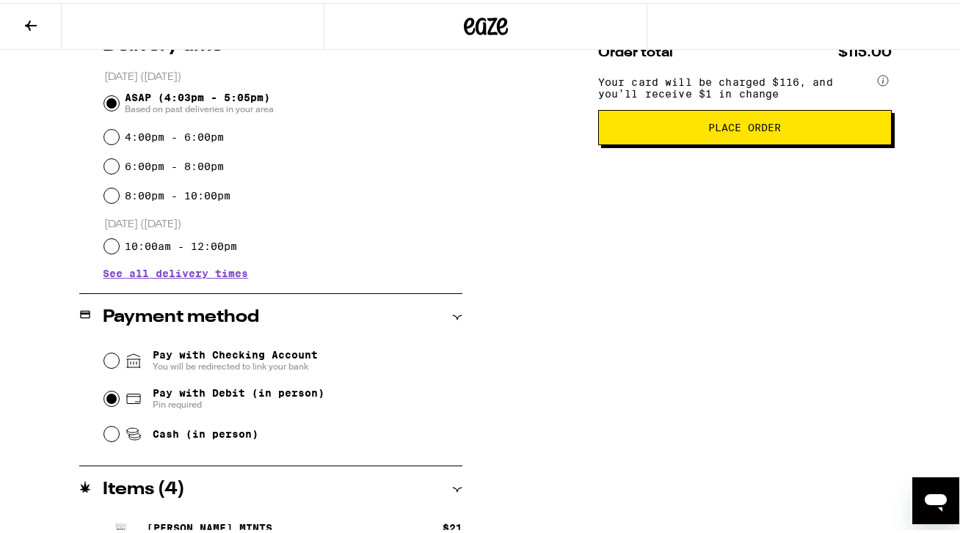
click at [764, 142] on button "Place Order" at bounding box center [744, 124] width 293 height 35
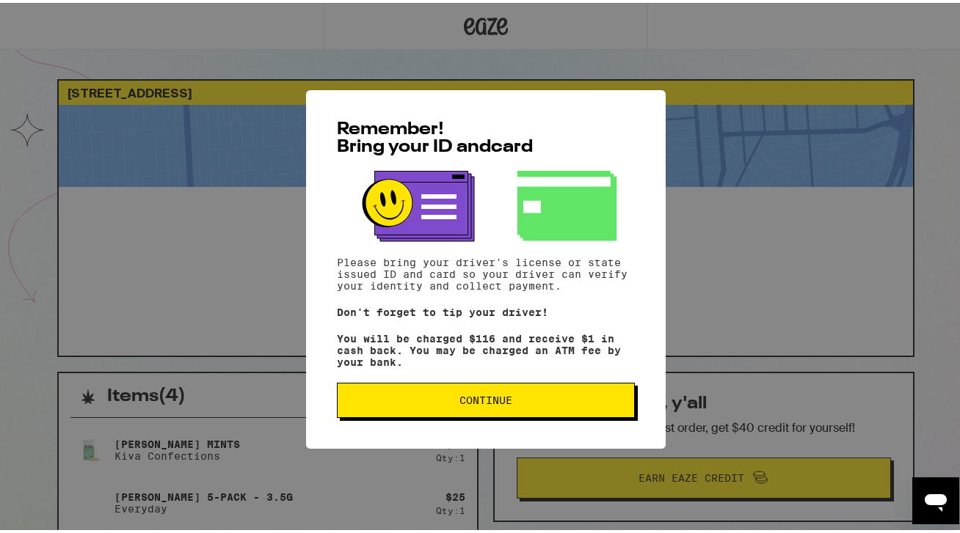
click at [500, 399] on span "Continue" at bounding box center [485, 398] width 53 height 10
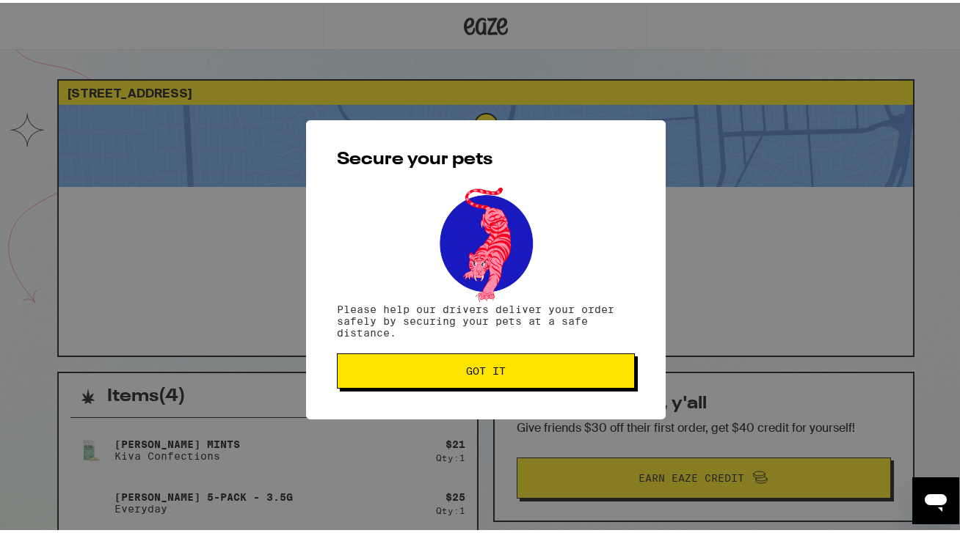
click at [500, 362] on button "Got it" at bounding box center [486, 368] width 298 height 35
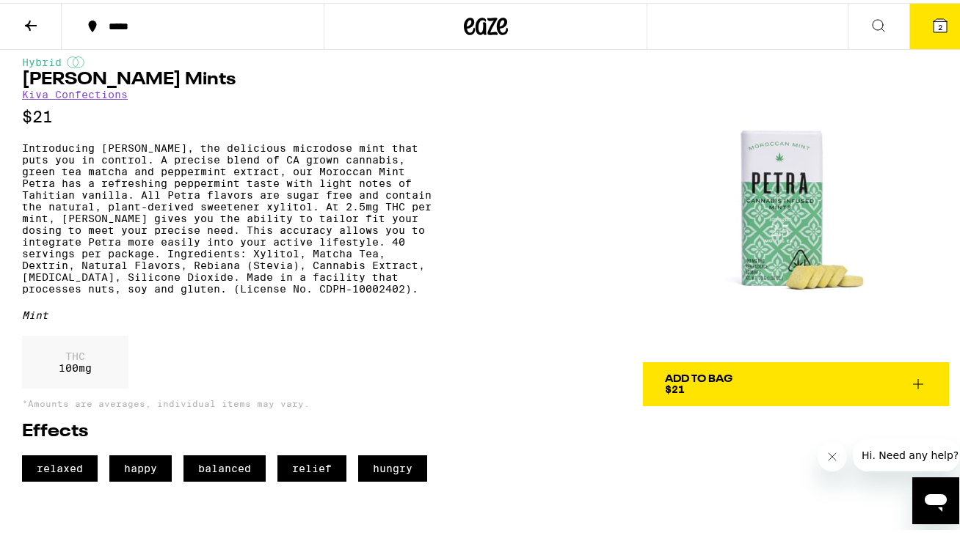
click at [692, 382] on div "Add To Bag $21" at bounding box center [699, 381] width 68 height 21
